Goal: Task Accomplishment & Management: Use online tool/utility

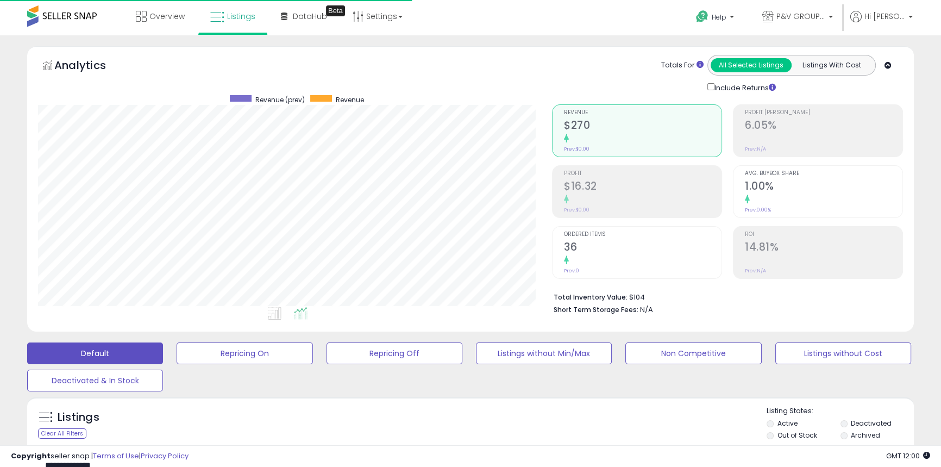
scroll to position [223, 514]
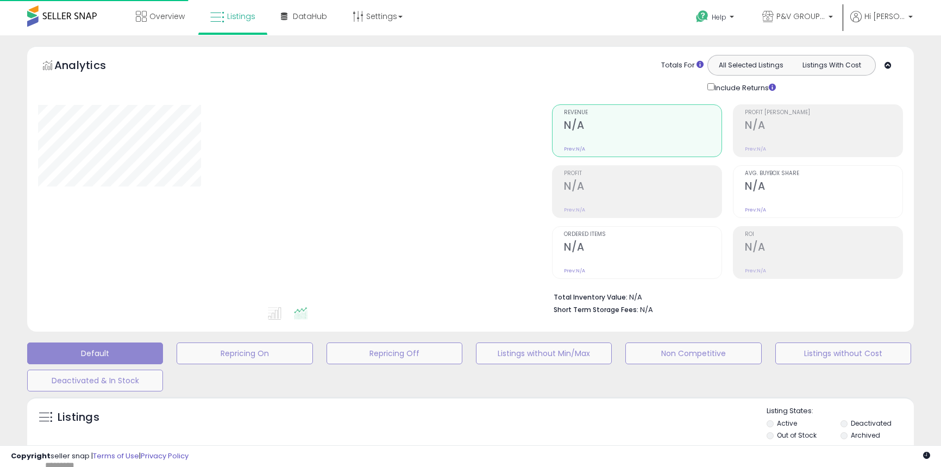
type input "**********"
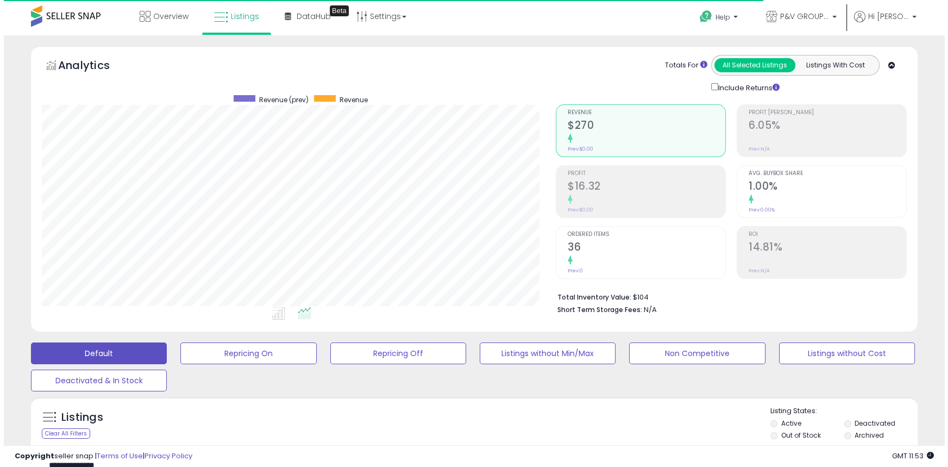
scroll to position [223, 514]
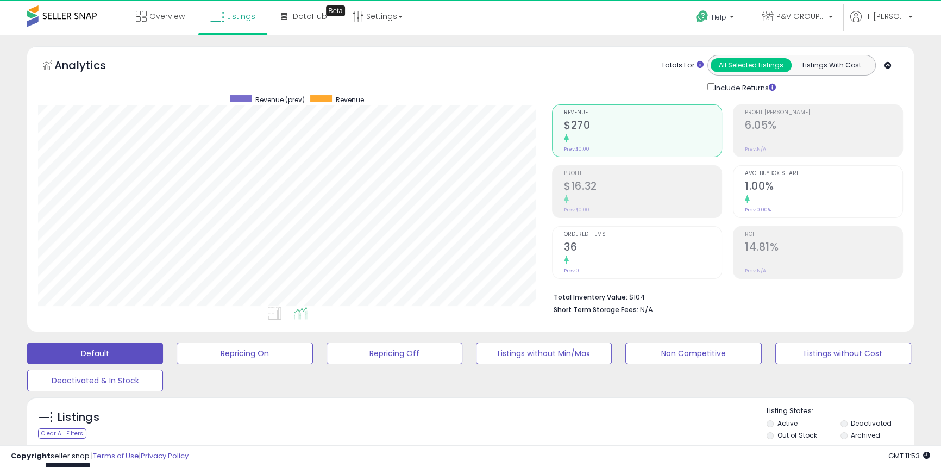
click at [841, 333] on div "Analytics Totals For All Selected Listings Listings With Cost Include Returns" at bounding box center [470, 191] width 903 height 291
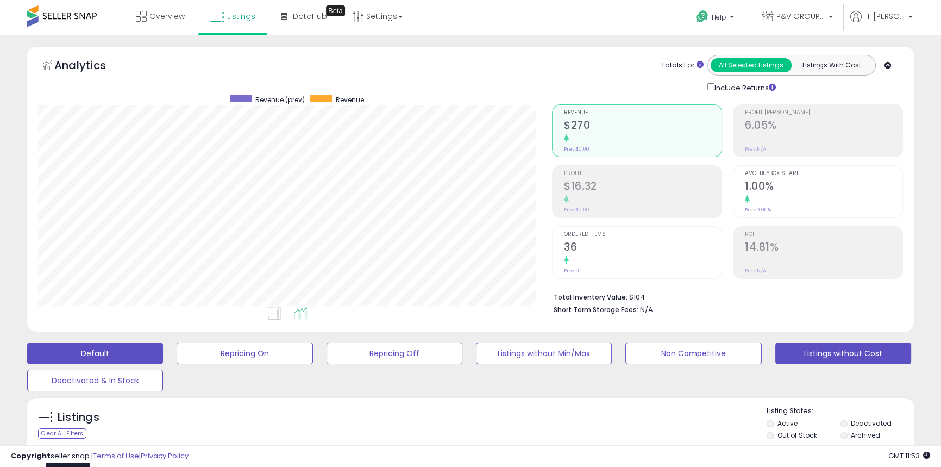
click at [313, 347] on button "Listings without Cost" at bounding box center [245, 353] width 136 height 22
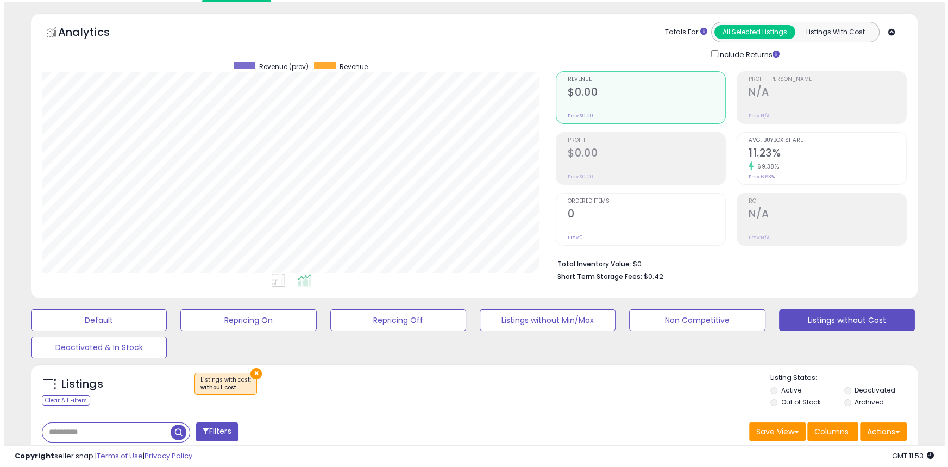
scroll to position [98, 0]
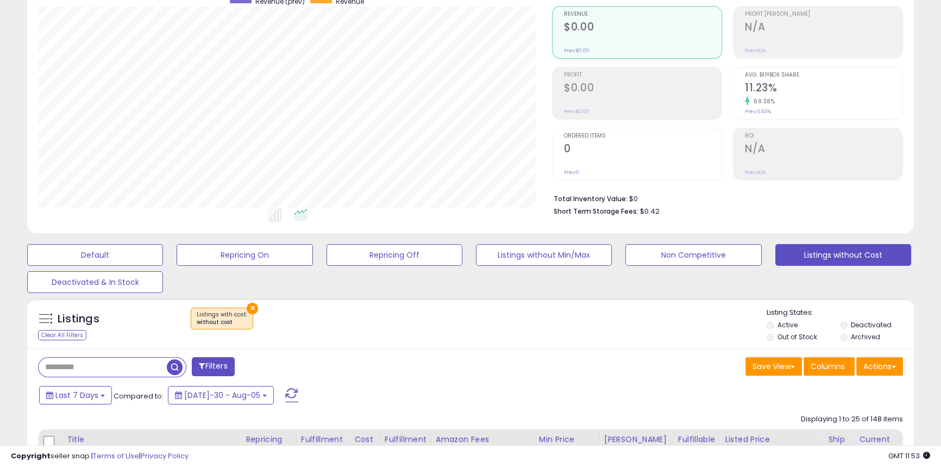
click at [774, 337] on li "Out of Stock" at bounding box center [803, 338] width 72 height 12
click at [780, 333] on label "Out of Stock" at bounding box center [797, 336] width 40 height 9
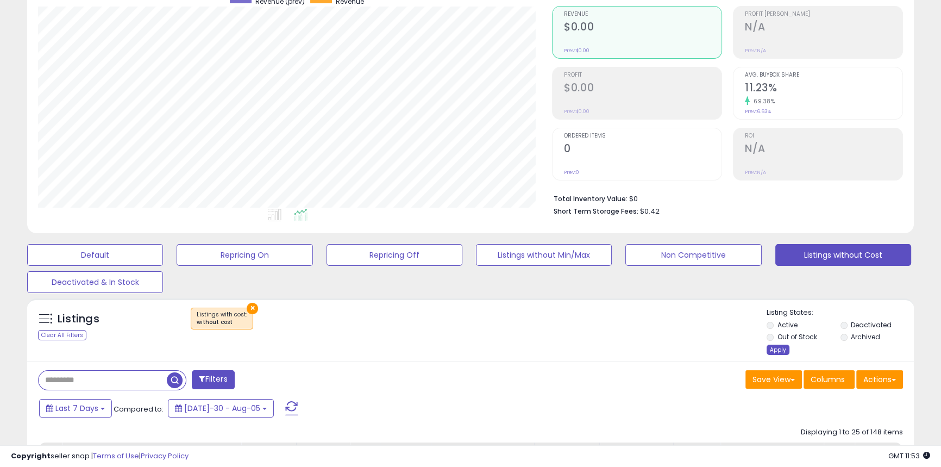
click at [784, 354] on div "Apply" at bounding box center [778, 350] width 23 height 10
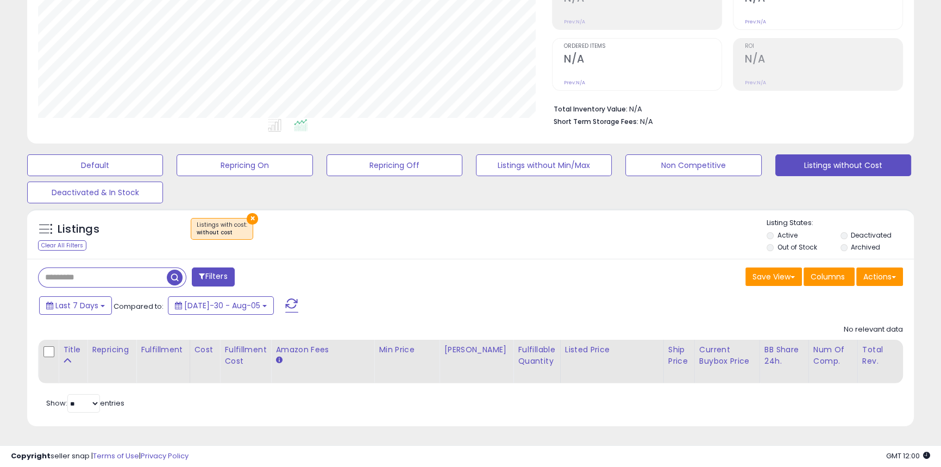
scroll to position [197, 0]
